Goal: Information Seeking & Learning: Learn about a topic

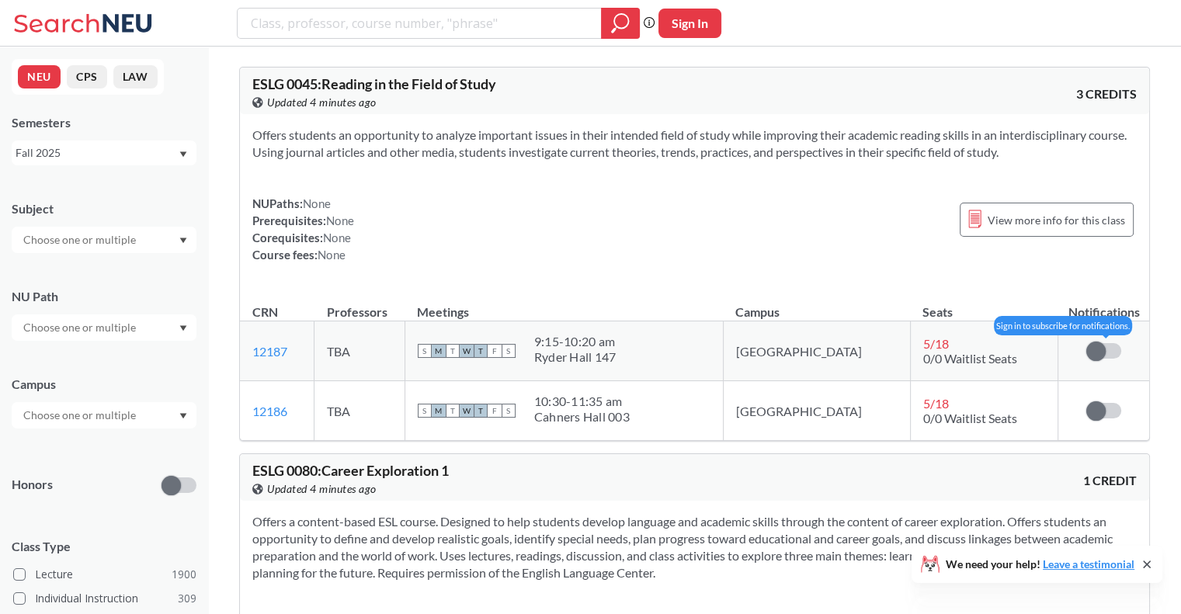
click at [1097, 359] on span at bounding box center [1095, 351] width 19 height 19
click at [1086, 343] on input "checkbox" at bounding box center [1086, 343] width 0 height 0
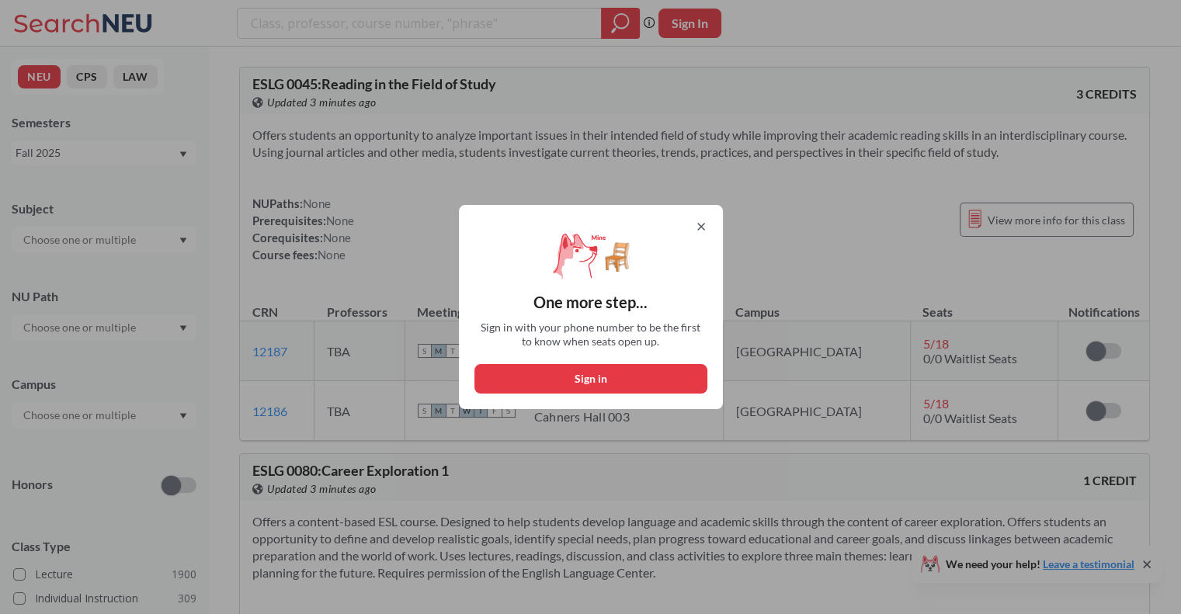
click at [704, 227] on icon at bounding box center [701, 227] width 6 height 6
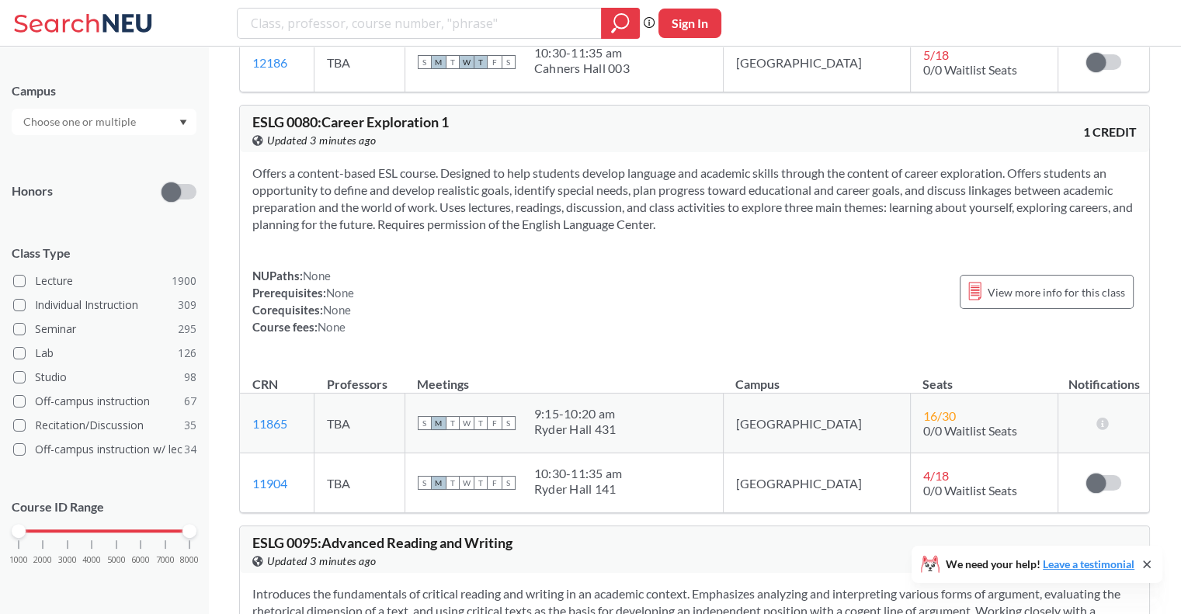
scroll to position [189, 0]
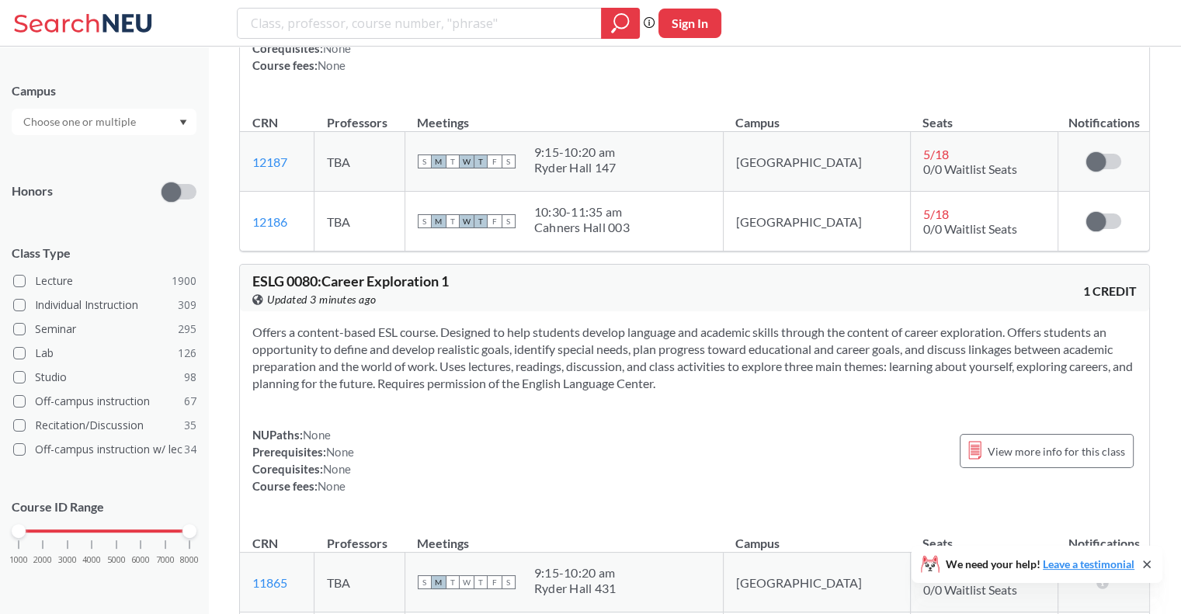
click at [44, 29] on icon at bounding box center [85, 23] width 144 height 31
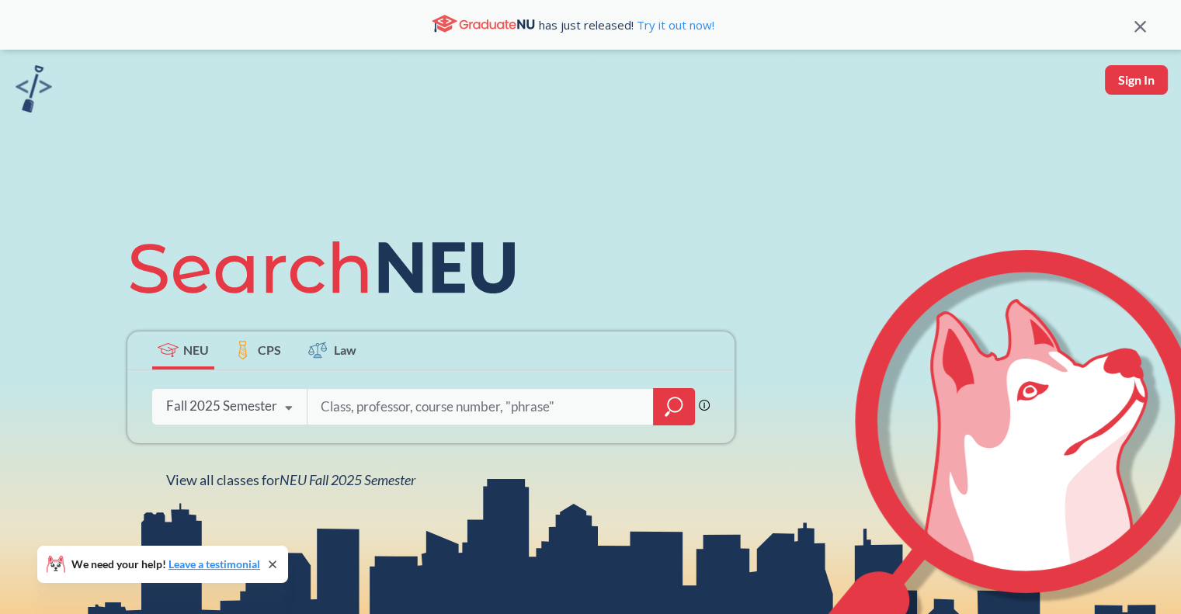
click at [390, 422] on input "search" at bounding box center [480, 406] width 323 height 33
type input "cs3100"
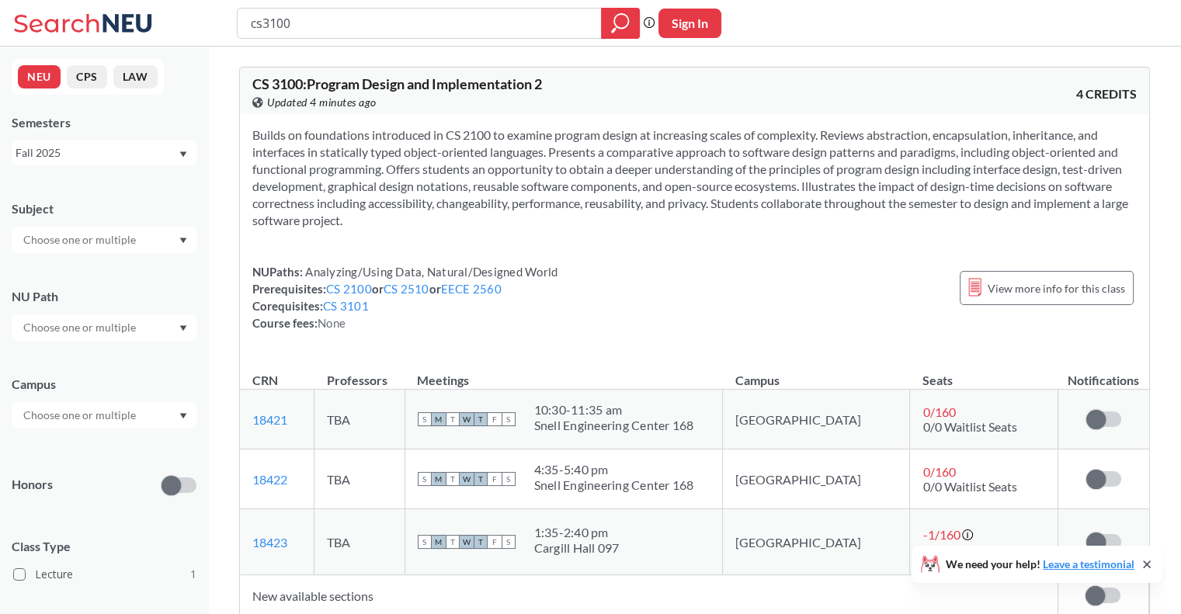
click at [71, 29] on icon at bounding box center [85, 23] width 144 height 31
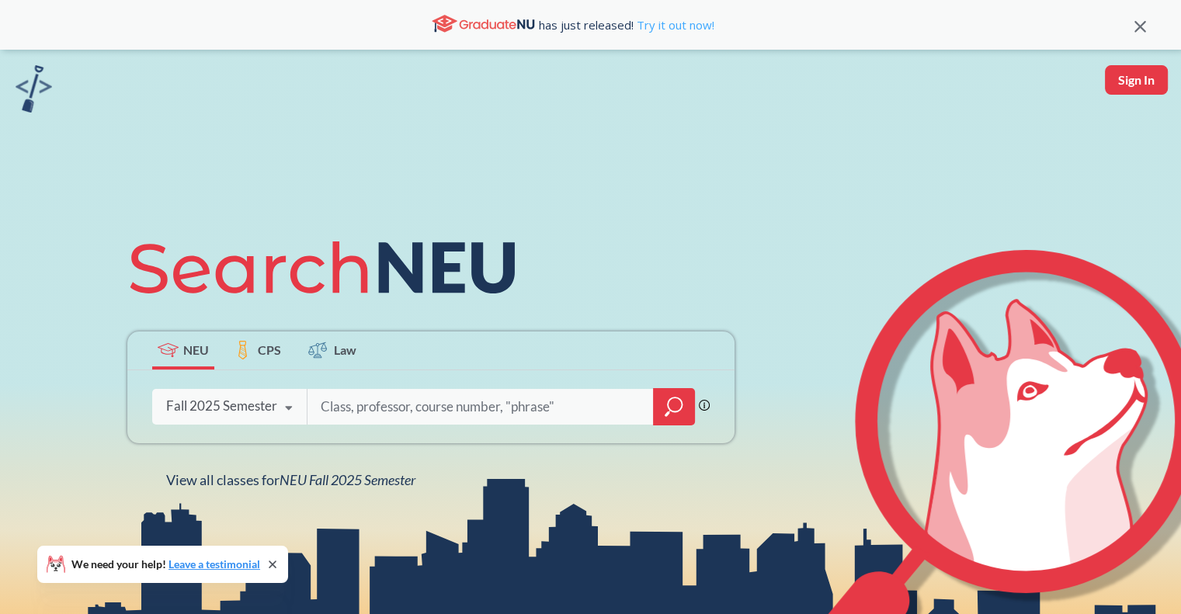
click at [689, 24] on link "Try it out now!" at bounding box center [673, 25] width 81 height 16
click at [256, 409] on div "Fall 2025 Semester" at bounding box center [221, 405] width 111 height 17
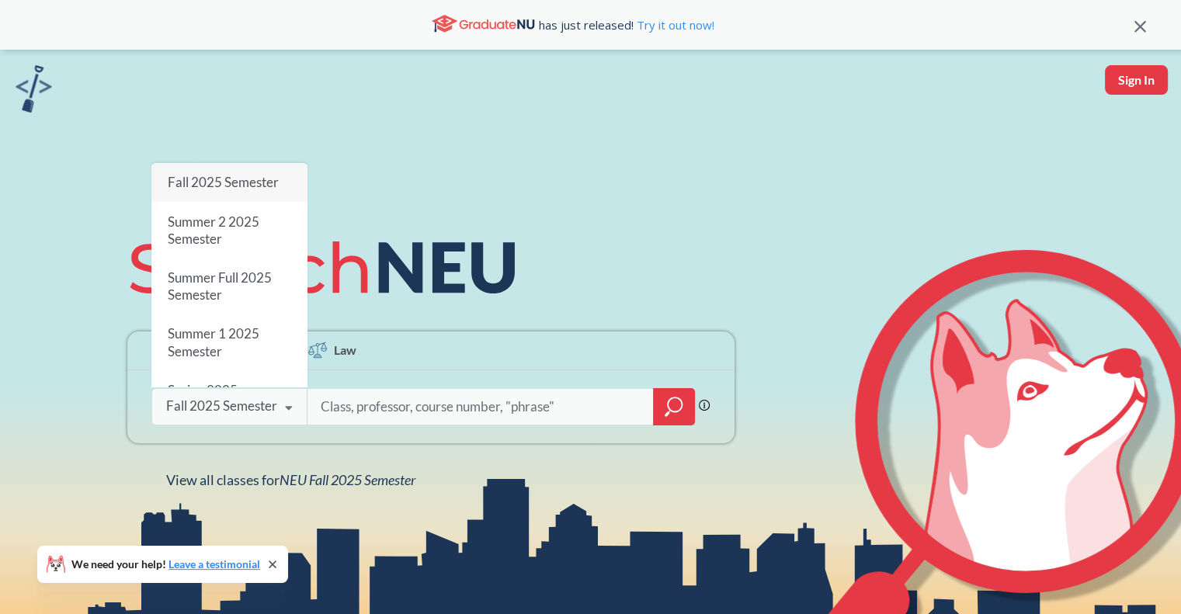
click at [385, 459] on div "NEU CPS Law Phrase search guarantees the exact search appears in the results. E…" at bounding box center [431, 356] width 626 height 264
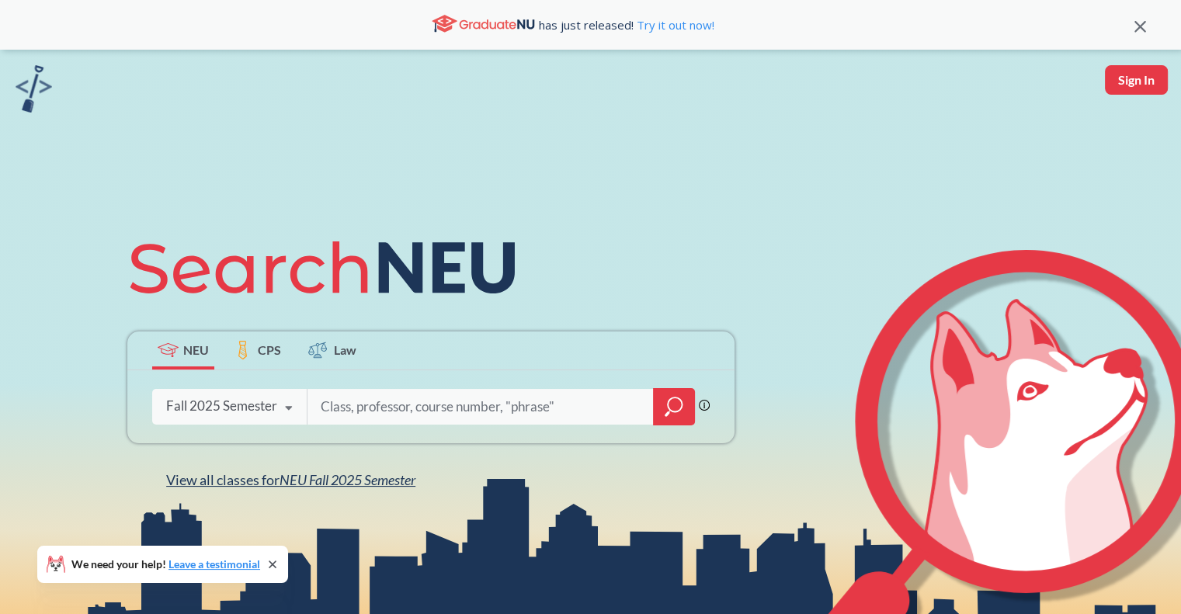
click at [373, 482] on span "NEU Fall 2025 Semester" at bounding box center [347, 479] width 136 height 17
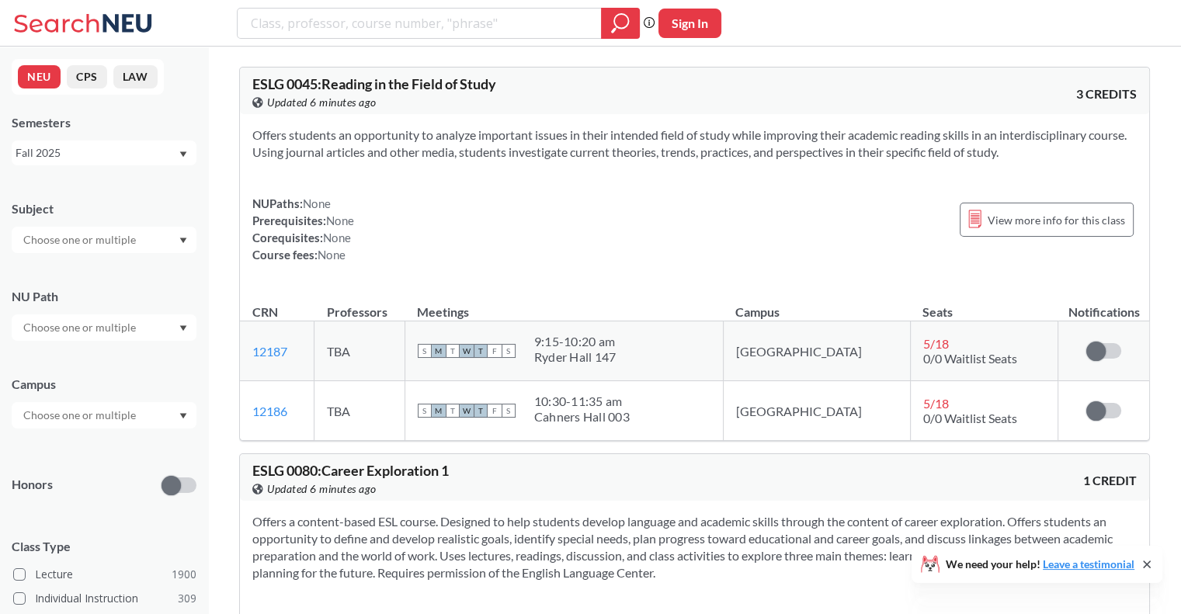
click at [88, 29] on icon at bounding box center [56, 22] width 85 height 19
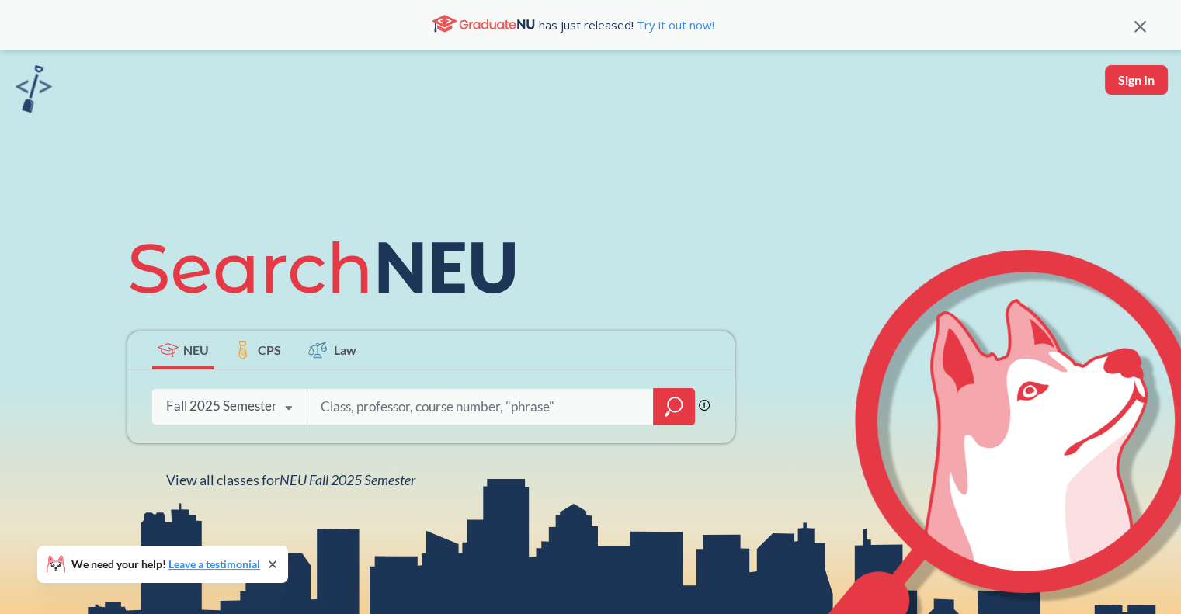
click at [276, 409] on icon at bounding box center [288, 408] width 29 height 43
